Goal: Communication & Community: Connect with others

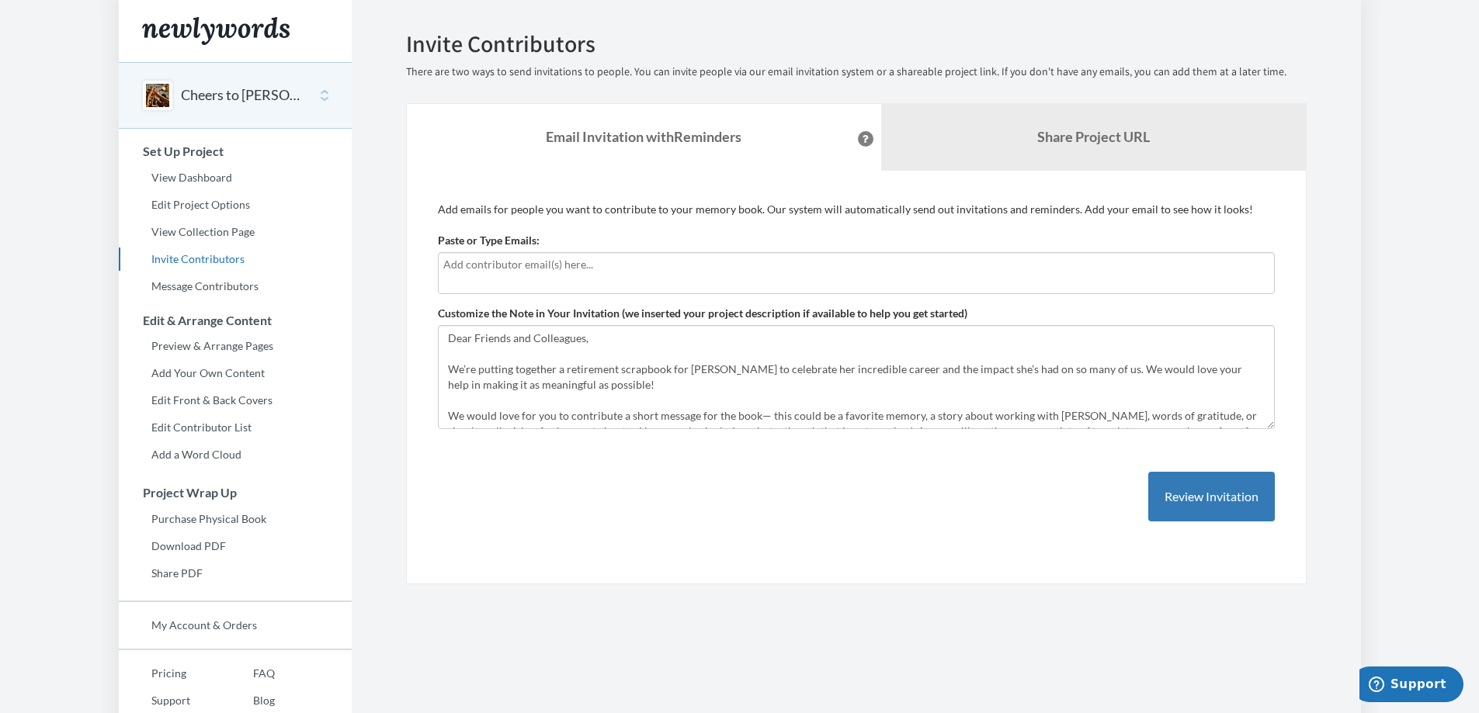
click at [544, 282] on div at bounding box center [856, 273] width 837 height 42
click at [555, 269] on input "text" at bounding box center [856, 264] width 826 height 17
type input "[PERSON_NAME][EMAIL_ADDRESS][PERSON_NAME][DOMAIN_NAME]"
click at [1233, 498] on button "Review Invitation" at bounding box center [1211, 497] width 127 height 50
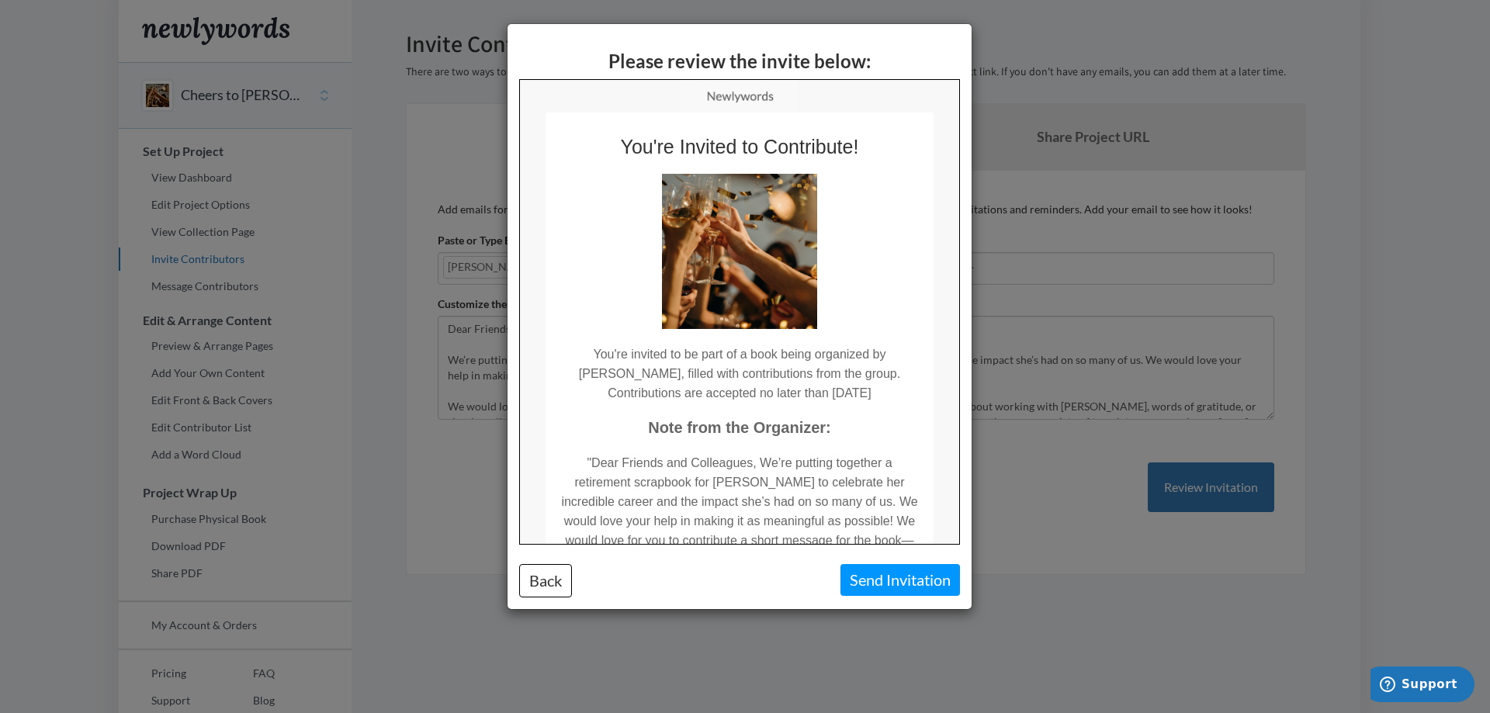
scroll to position [103, 0]
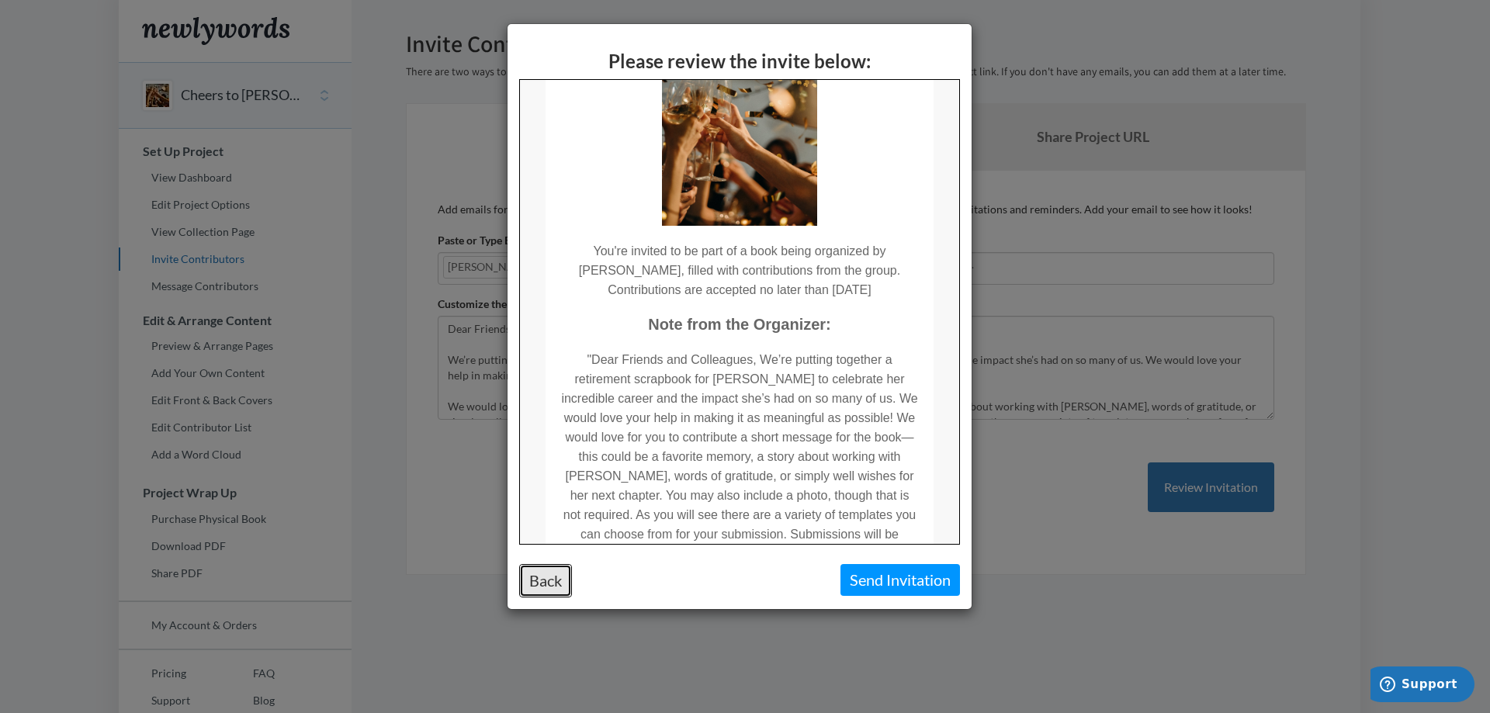
click at [555, 578] on button "Back" at bounding box center [545, 580] width 53 height 33
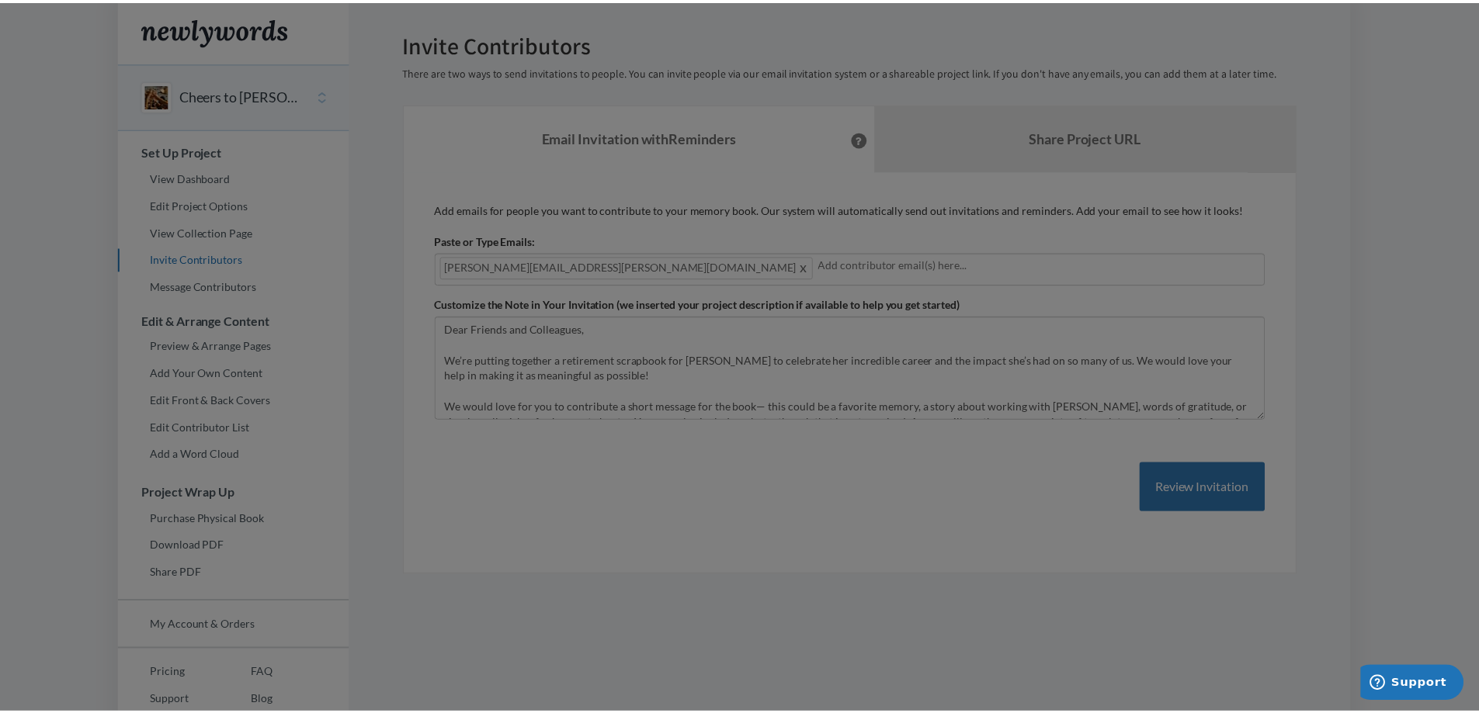
scroll to position [0, 0]
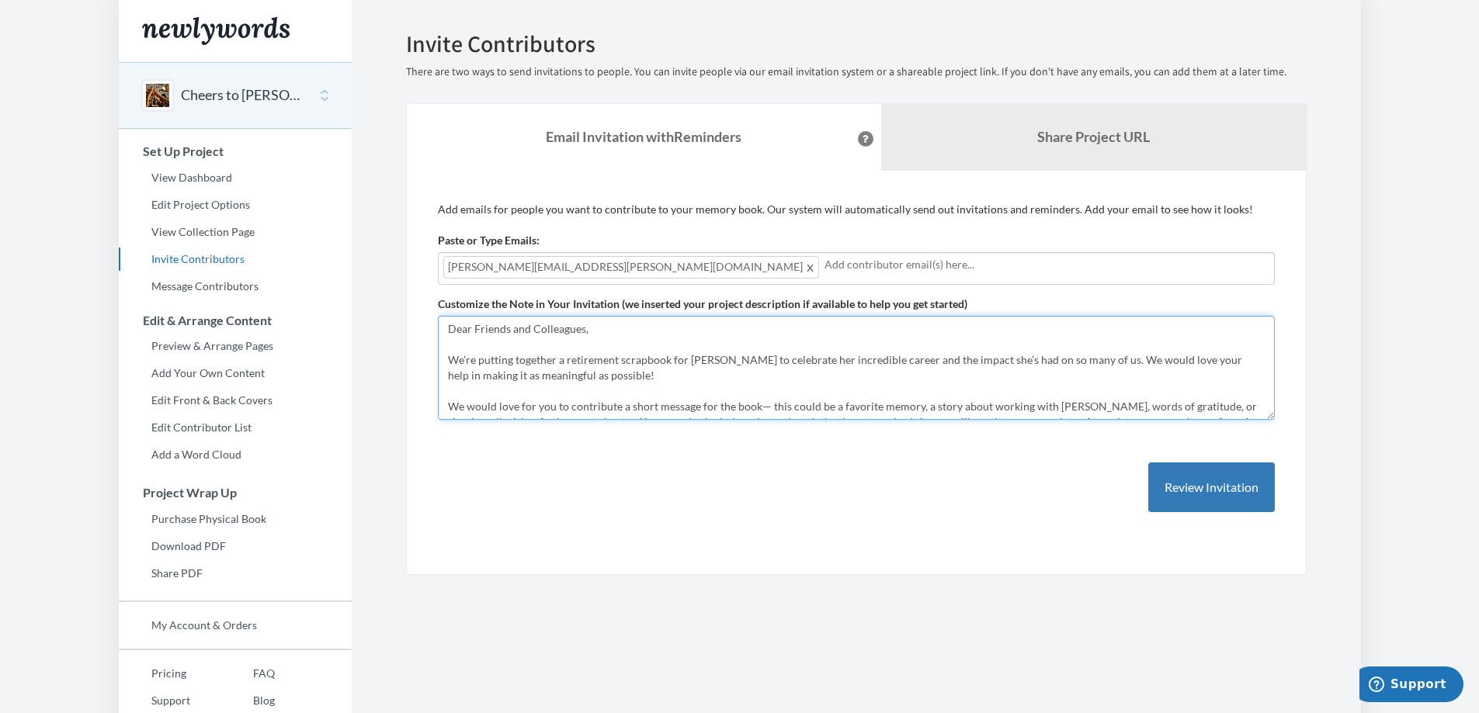
click at [786, 369] on textarea "Dear Friends and Colleagues, We’re putting together a retirement scrapbook for …" at bounding box center [856, 368] width 837 height 104
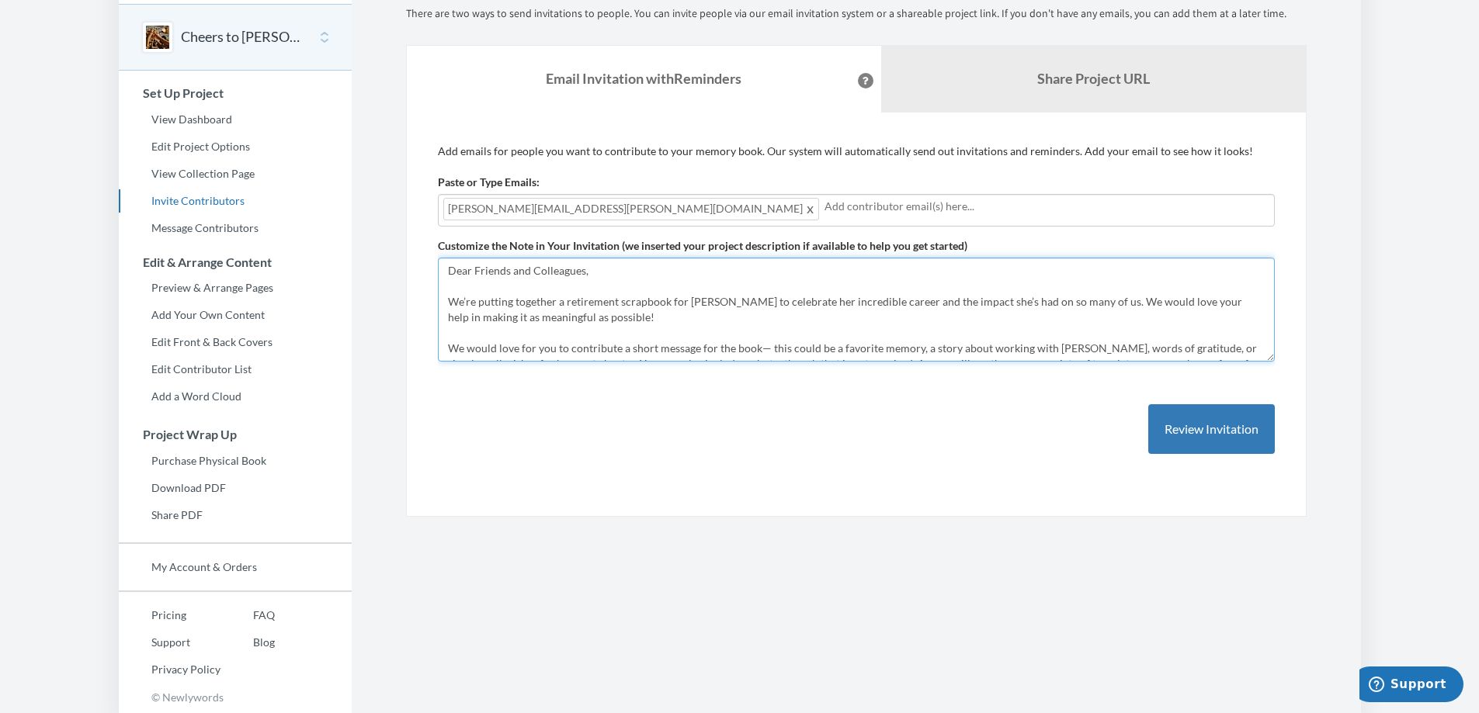
scroll to position [93, 0]
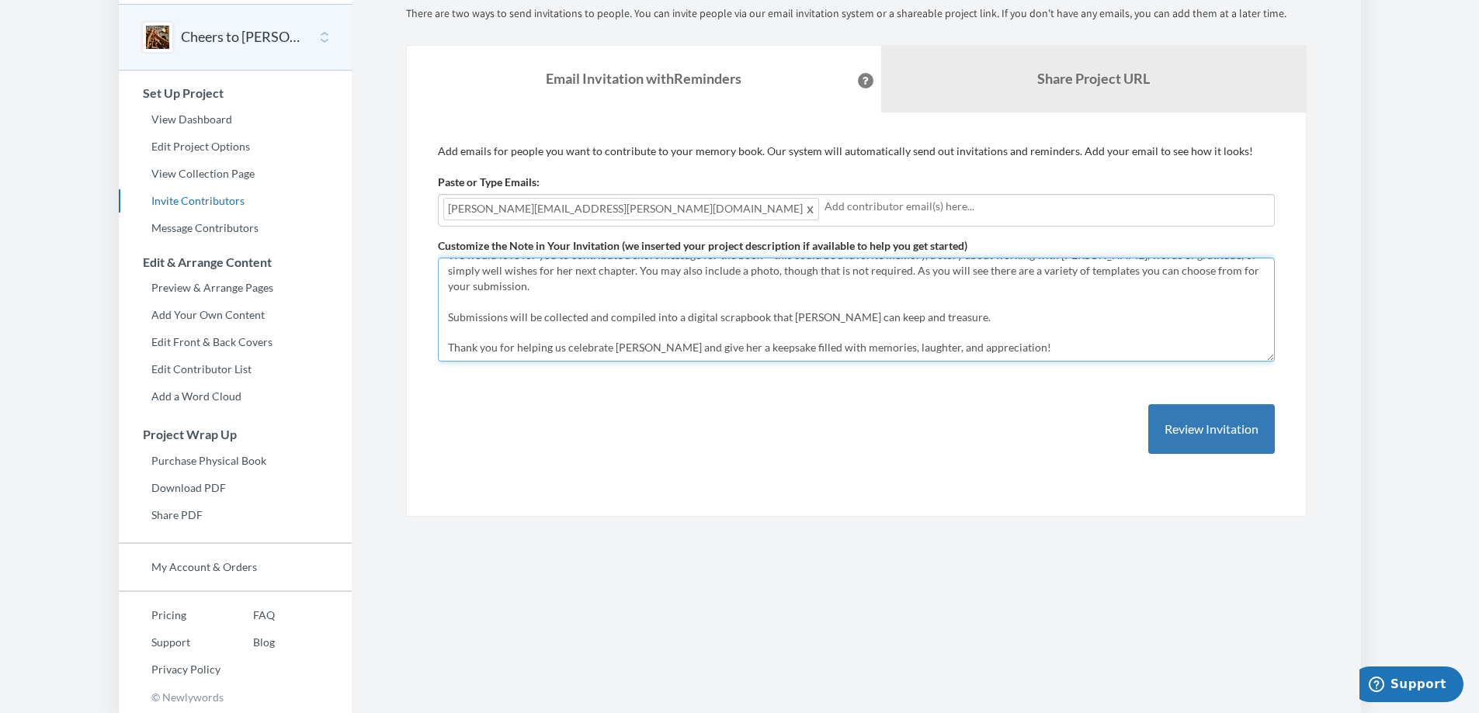
click at [640, 290] on textarea "Dear Friends and Colleagues, We’re putting together a retirement scrapbook for …" at bounding box center [856, 310] width 837 height 104
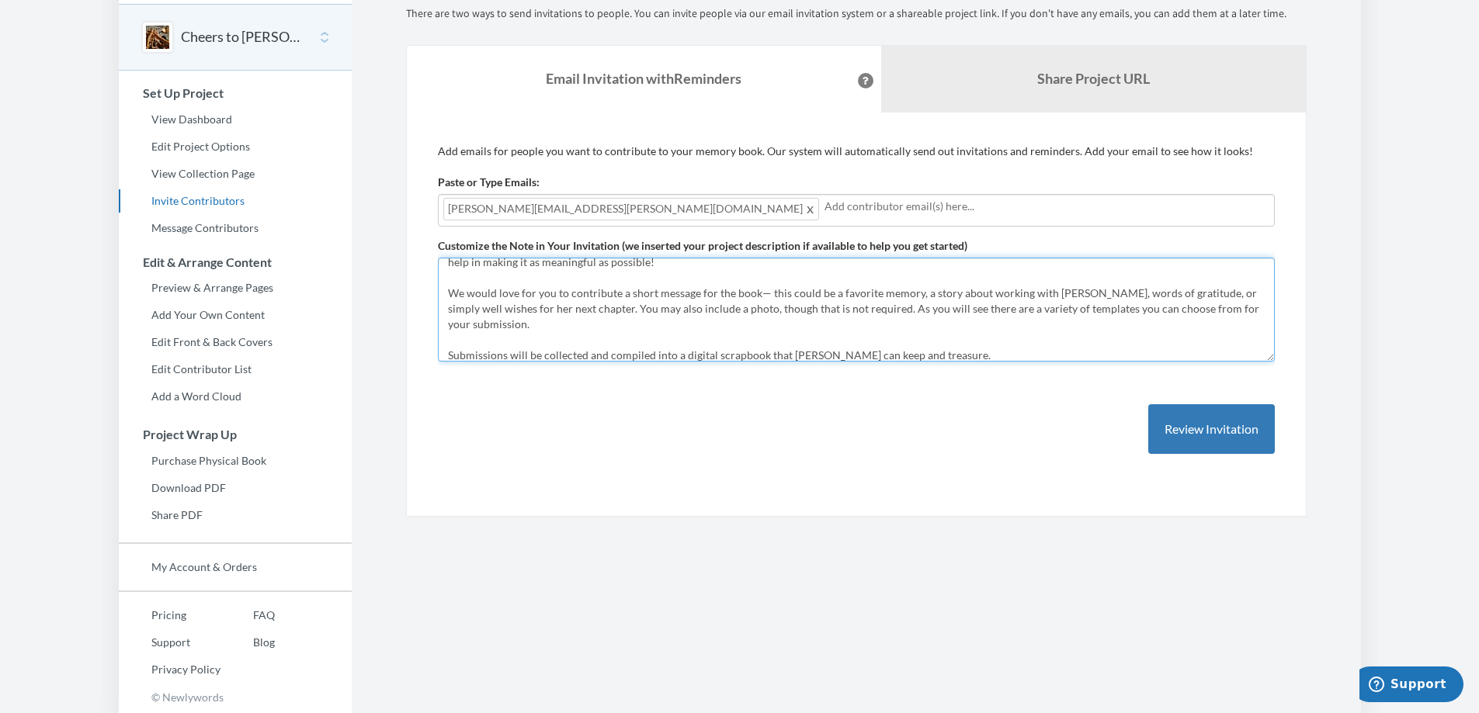
scroll to position [53, 0]
click at [628, 303] on textarea "Dear Friends and Colleagues, We’re putting together a retirement scrapbook for …" at bounding box center [856, 310] width 837 height 104
drag, startPoint x: 564, startPoint y: 297, endPoint x: 442, endPoint y: 298, distance: 121.9
click at [442, 298] on textarea "Dear Friends and Colleagues, We’re putting together a retirement scrapbook for …" at bounding box center [856, 310] width 837 height 104
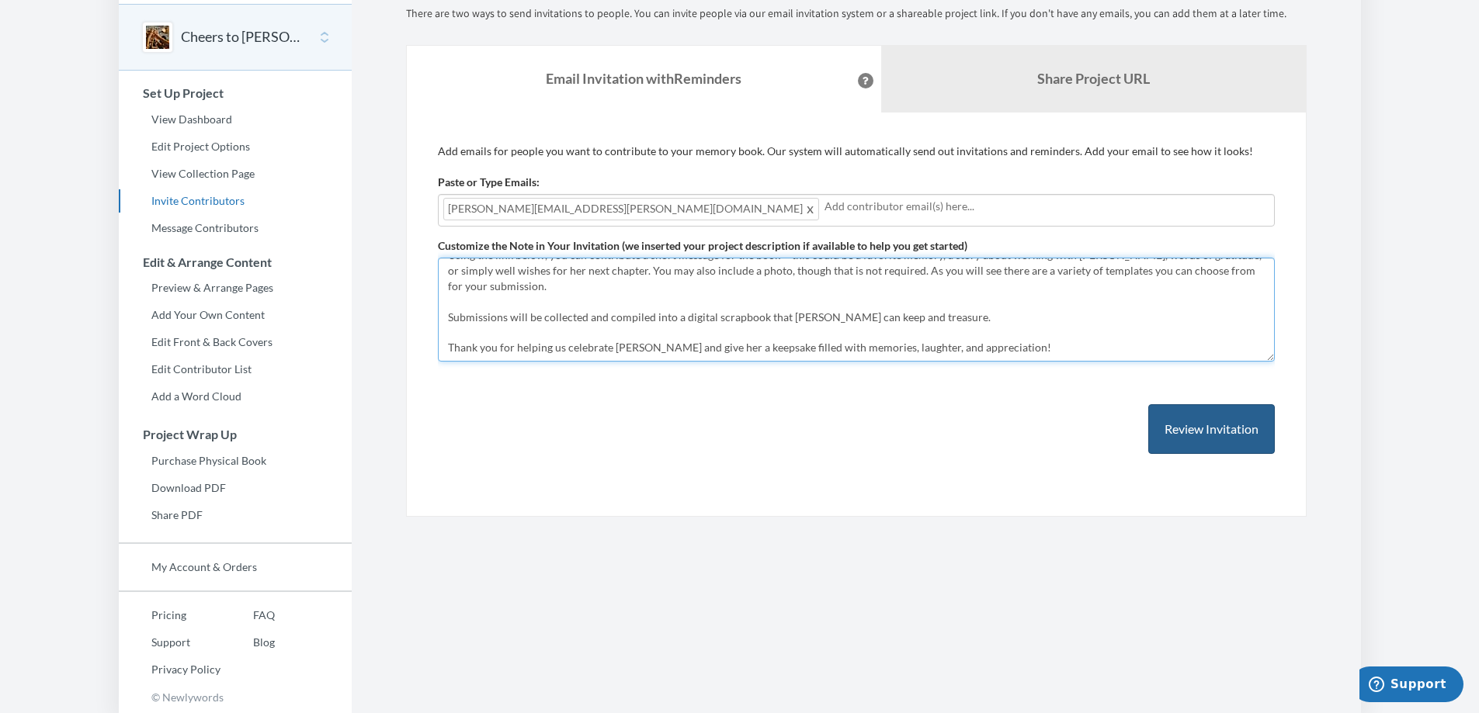
type textarea "Dear Friends and Colleagues, We’re putting together a retirement scrapbook for …"
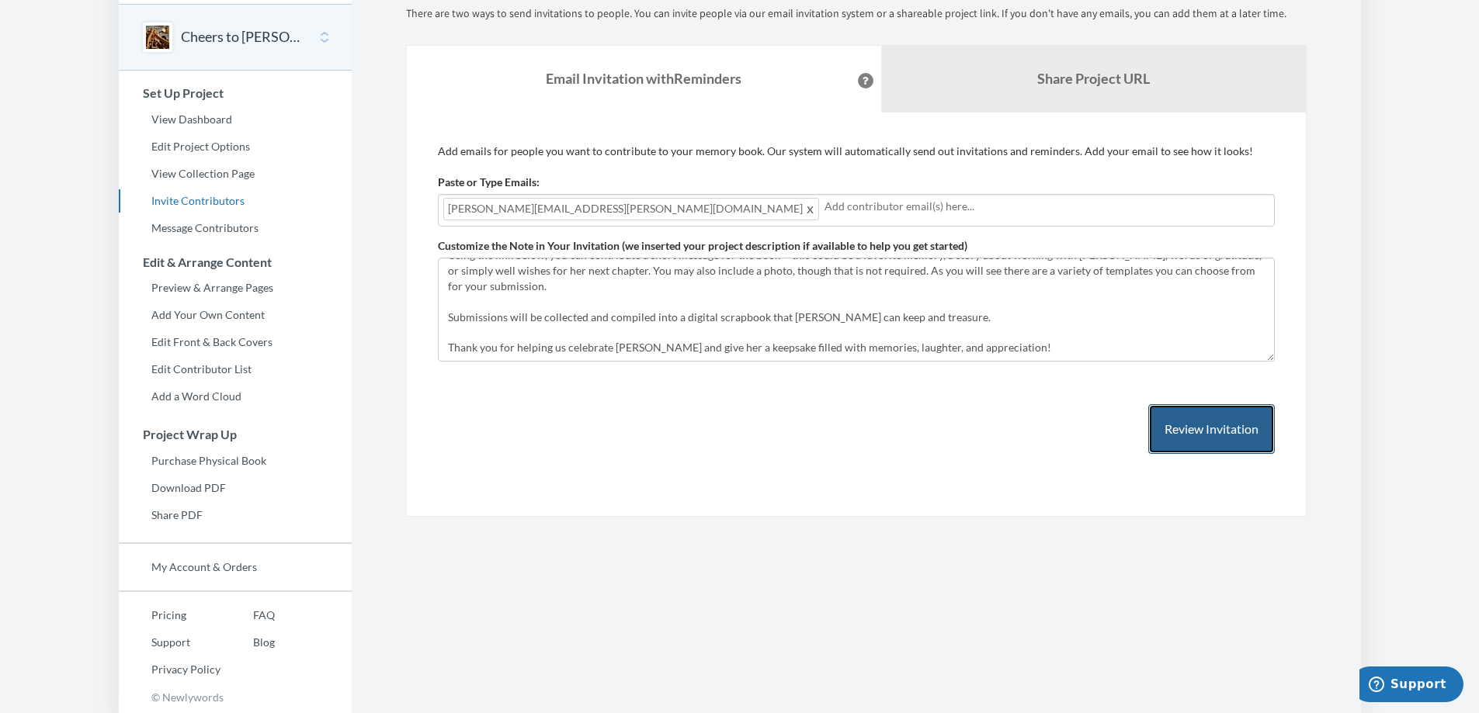
click at [1202, 429] on button "Review Invitation" at bounding box center [1211, 429] width 127 height 50
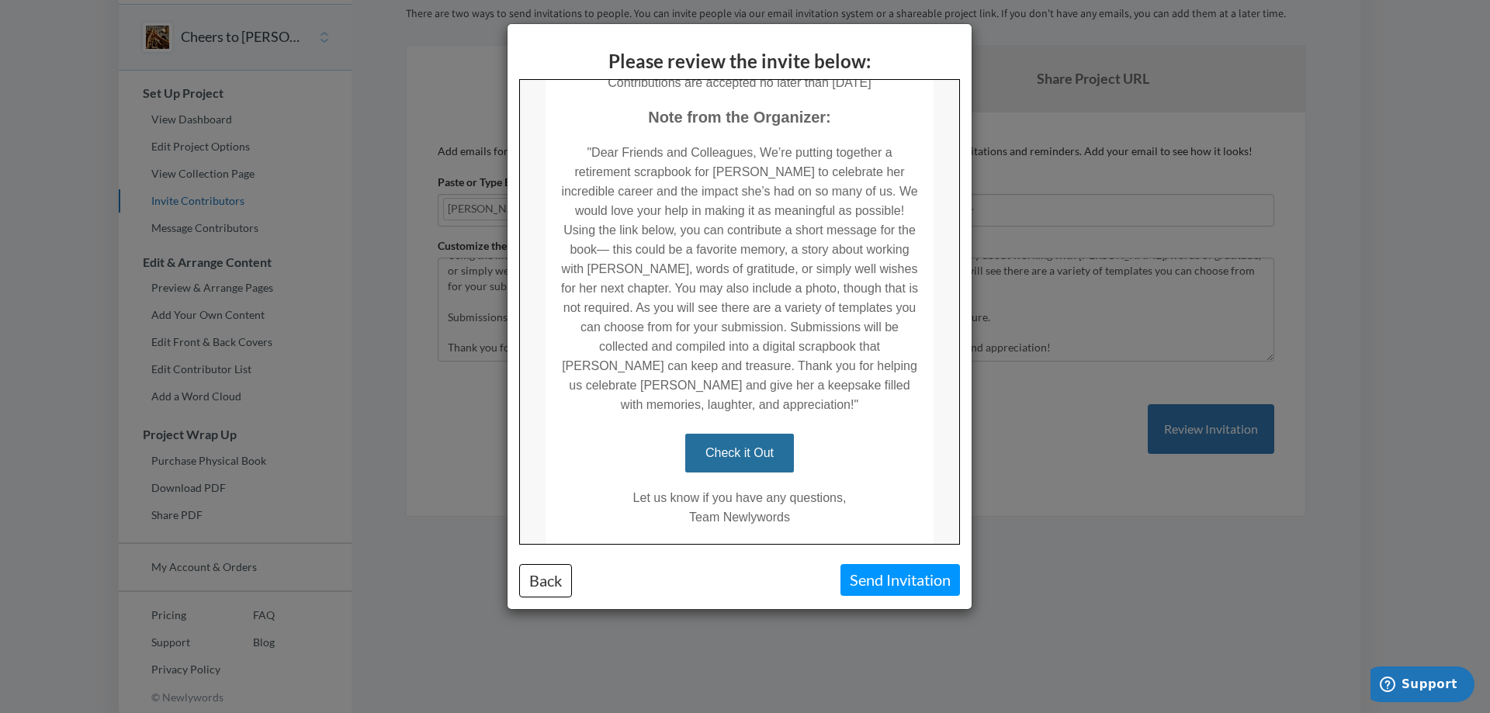
scroll to position [359, 0]
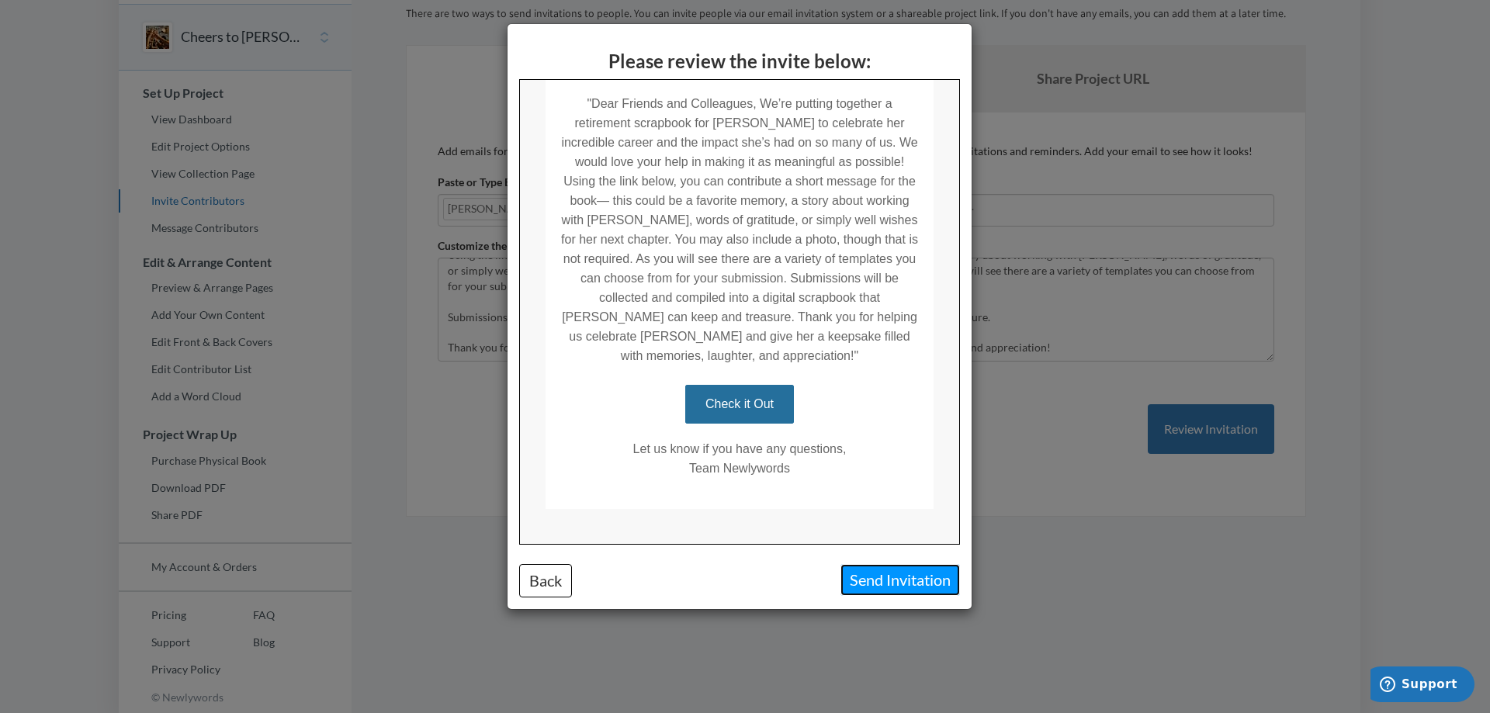
click at [910, 581] on button "Send Invitation" at bounding box center [901, 580] width 120 height 32
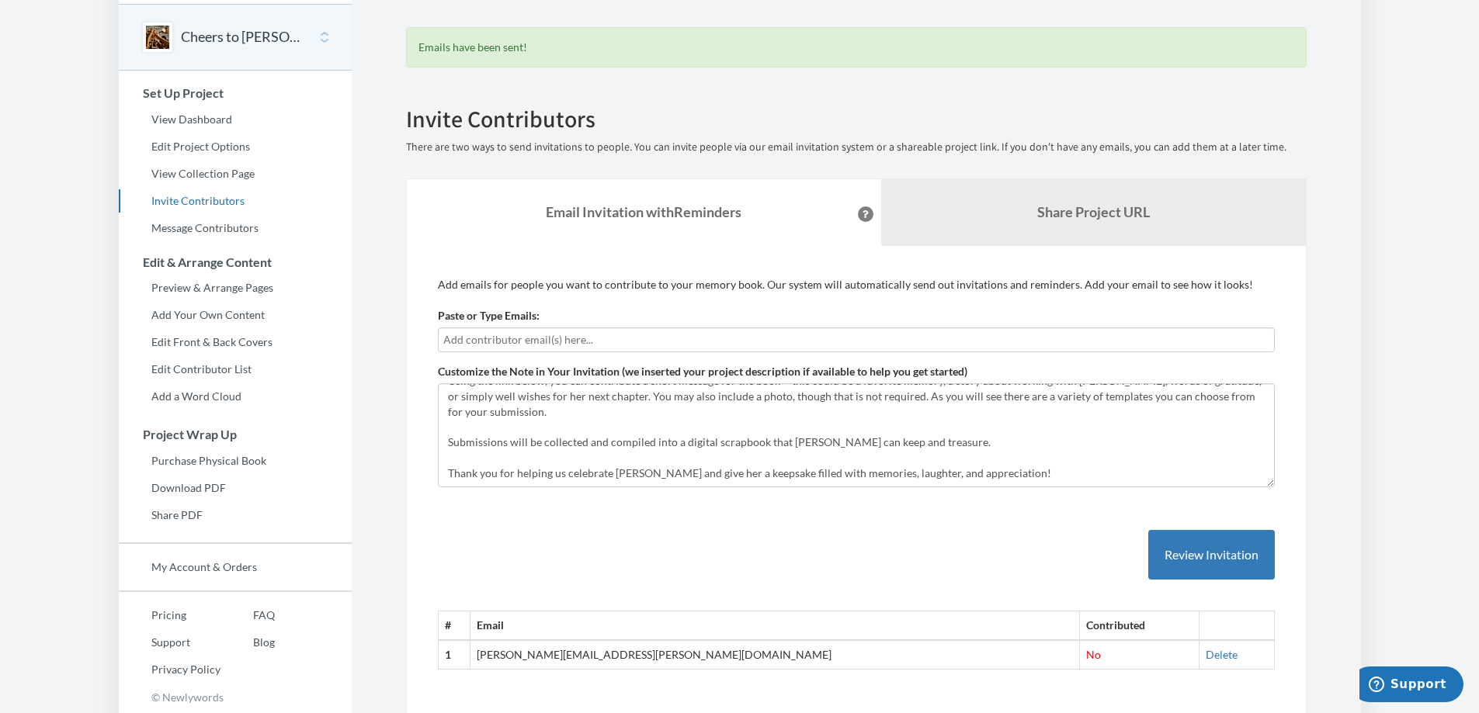
scroll to position [93, 0]
